Goal: Task Accomplishment & Management: Manage account settings

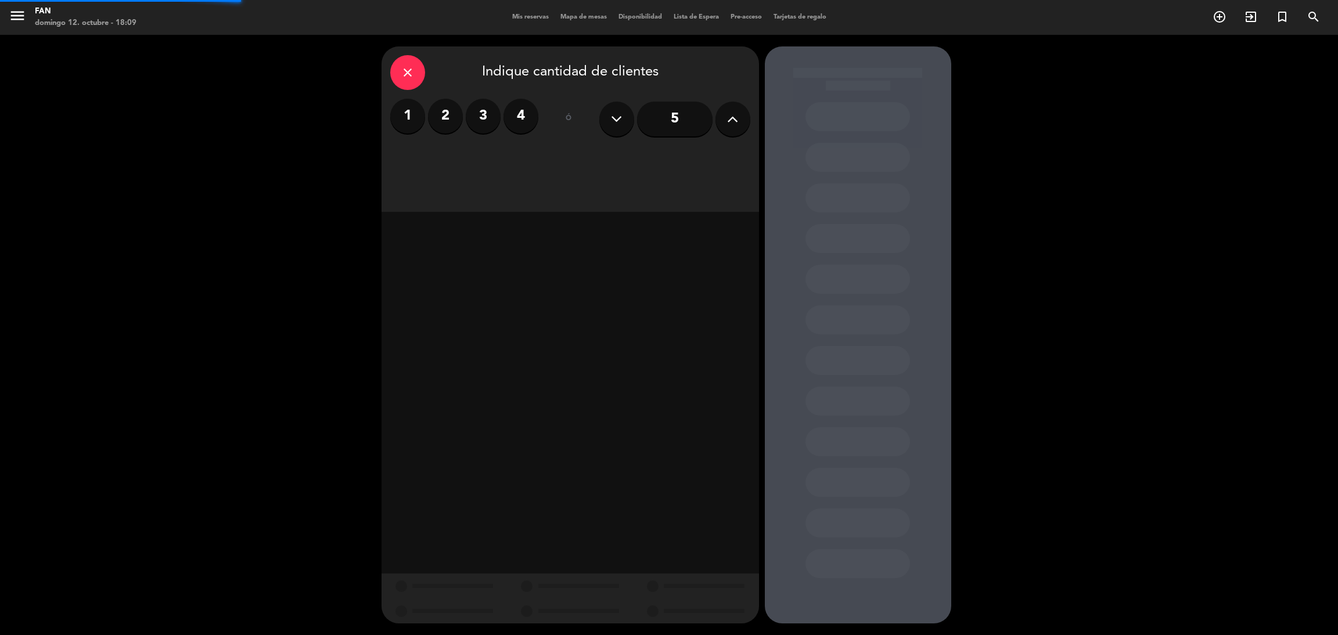
click at [523, 18] on span "Mis reservas" at bounding box center [530, 17] width 48 height 6
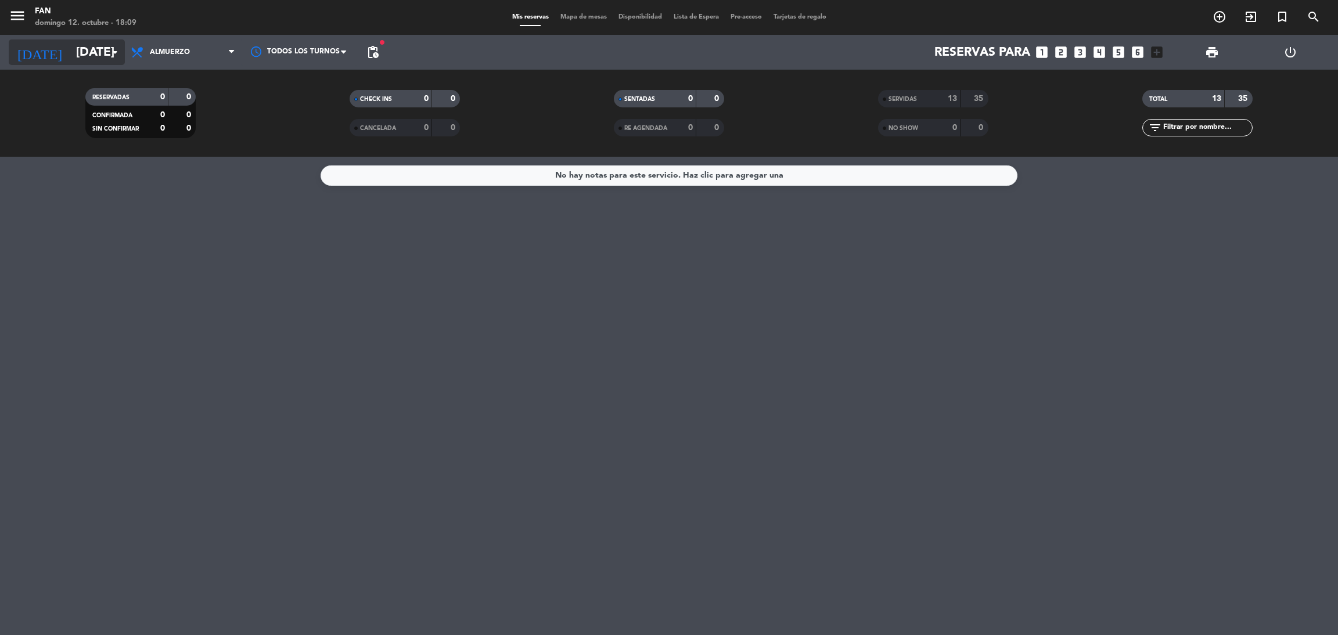
click at [117, 45] on icon "arrow_drop_down" at bounding box center [115, 52] width 14 height 14
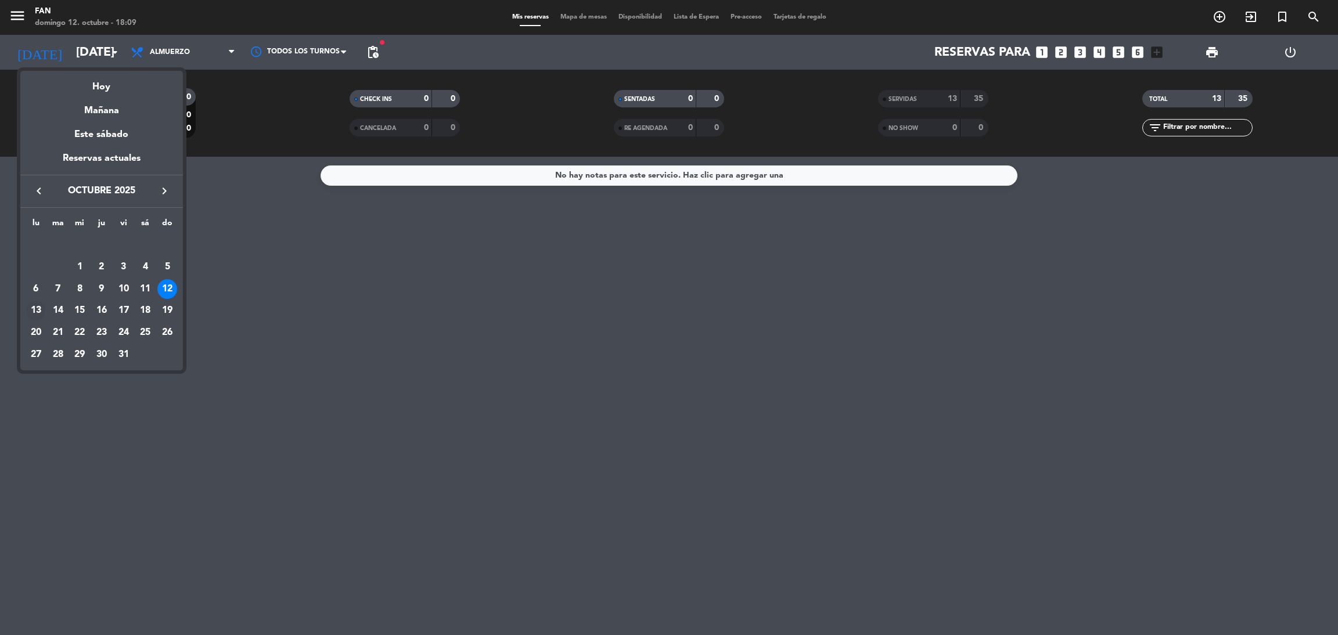
click at [34, 307] on div "13" at bounding box center [36, 311] width 20 height 20
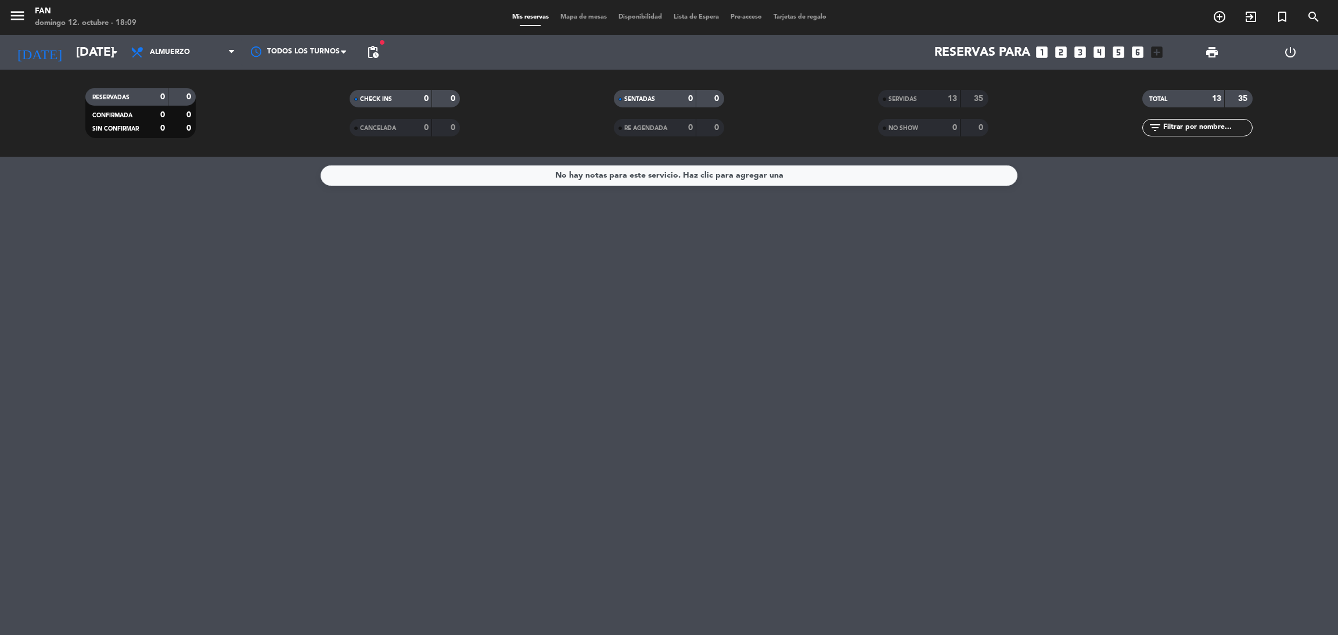
type input "[DATE]"
click at [211, 35] on div "Todos los servicios Almuerzo Cena Almuerzo Todos los servicios Almuerzo Cena" at bounding box center [183, 52] width 116 height 35
click at [211, 42] on span "Almuerzo" at bounding box center [183, 52] width 116 height 26
click at [176, 120] on div "menu Fan [DATE] 12. octubre - 18:09 Mis reservas Mapa de mesas Disponibilidad L…" at bounding box center [669, 78] width 1338 height 157
